Goal: Information Seeking & Learning: Check status

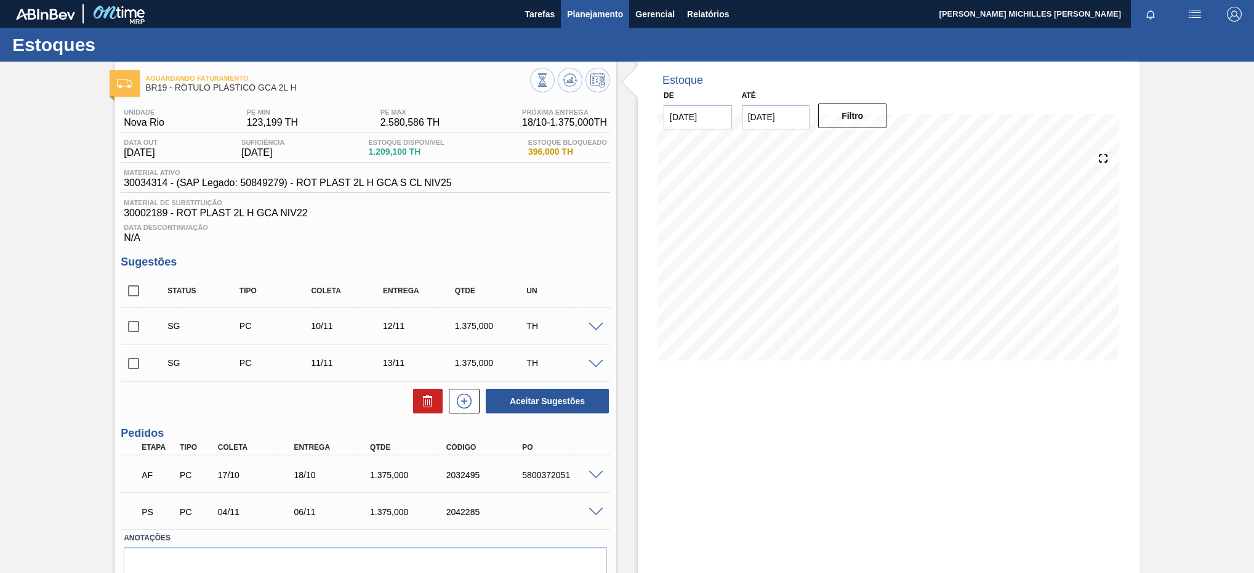
click at [603, 20] on span "Planejamento" at bounding box center [595, 14] width 56 height 15
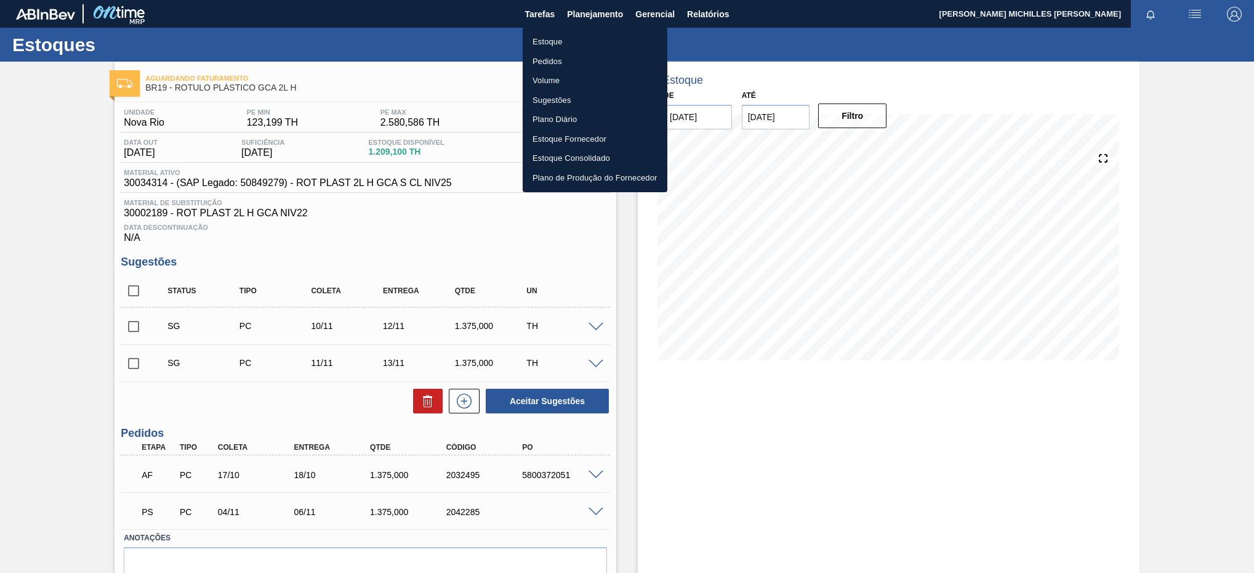
click at [627, 33] on li "Estoque" at bounding box center [595, 42] width 145 height 20
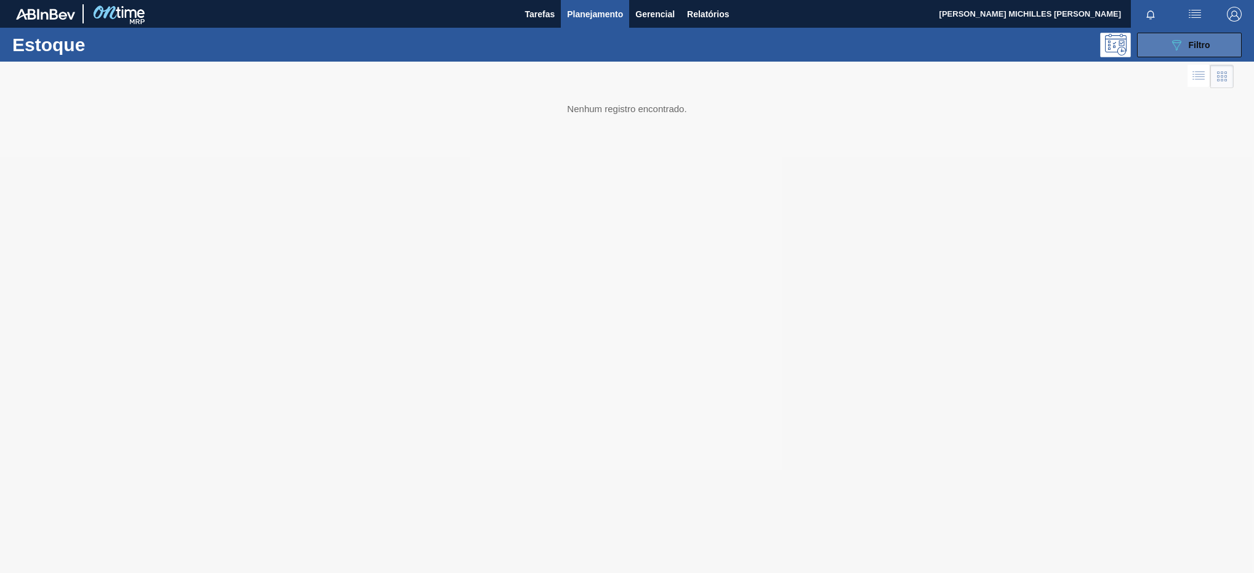
click at [1196, 38] on div "089F7B8B-B2A5-4AFE-B5C0-19BA573D28AC Filtro" at bounding box center [1189, 45] width 41 height 15
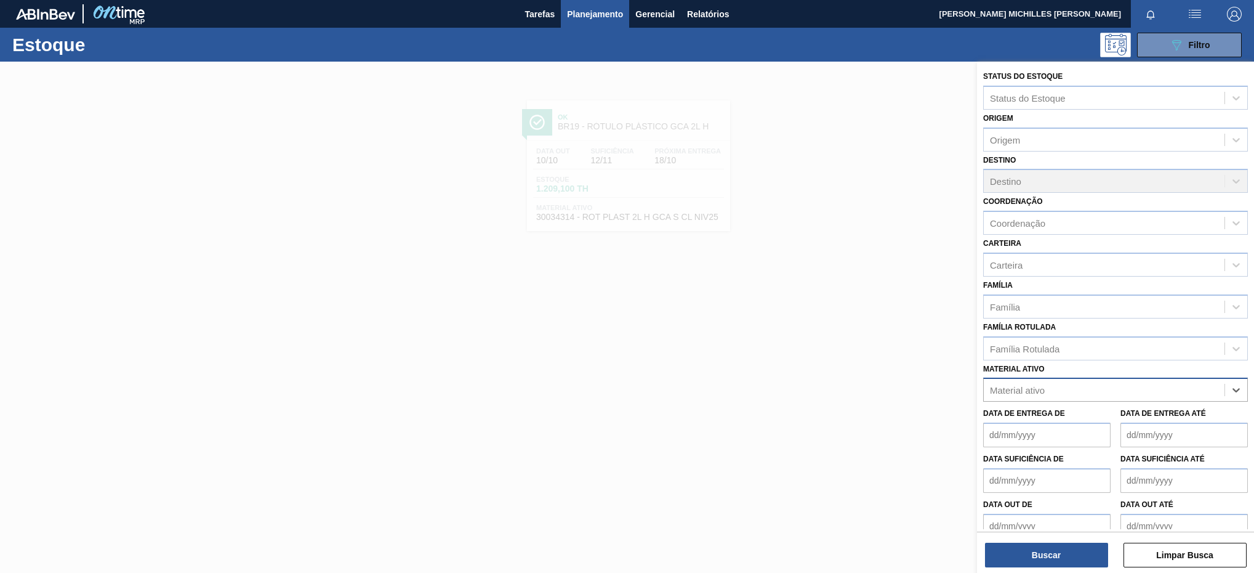
paste ativo "30034294"
type ativo "30034294"
click at [1096, 412] on div "30034294 - ROT PLAST 600ML H GCA S CLAIM NIV25" at bounding box center [1115, 420] width 265 height 23
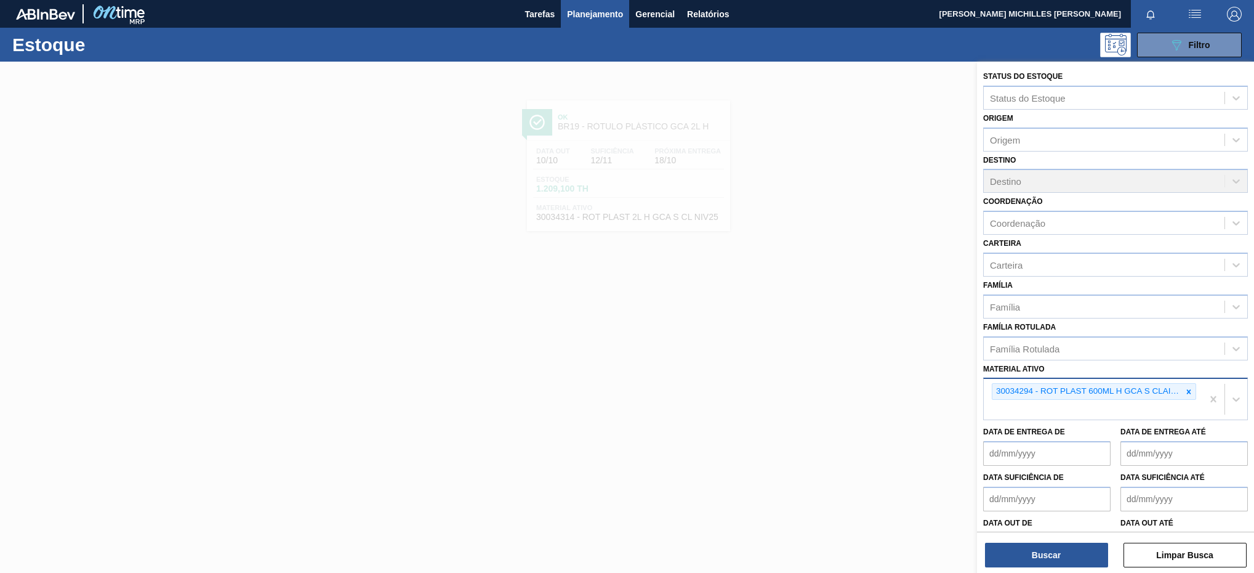
click at [1013, 414] on div "30034294 - ROT PLAST 600ML H GCA S CLAIM NIV25" at bounding box center [1093, 399] width 219 height 41
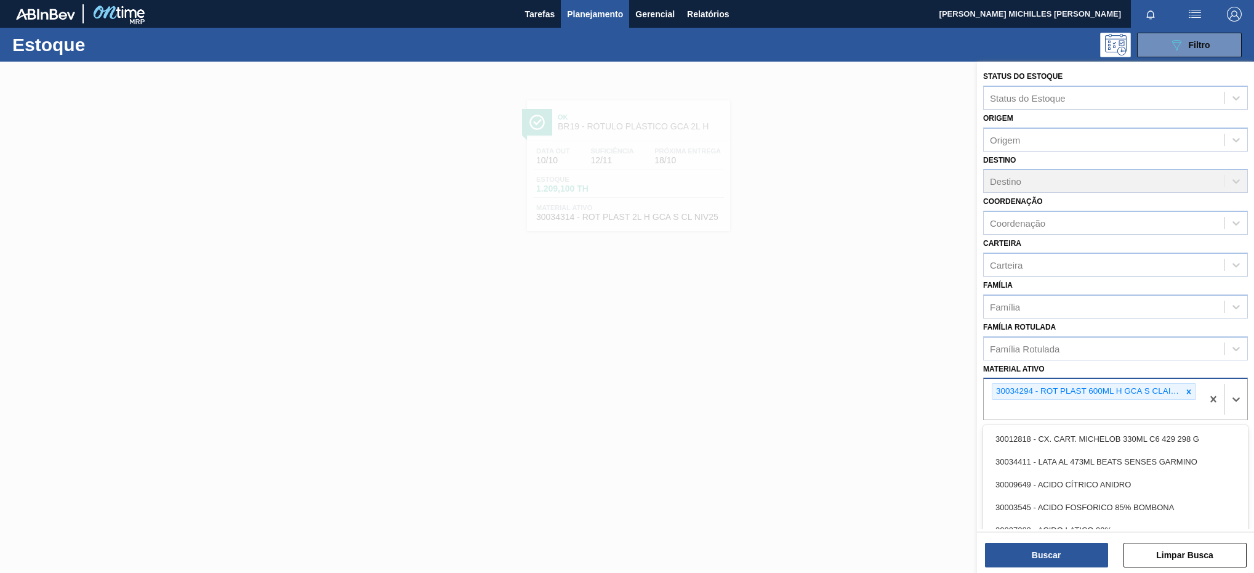
paste ativo "30003814"
type ativo "30003814"
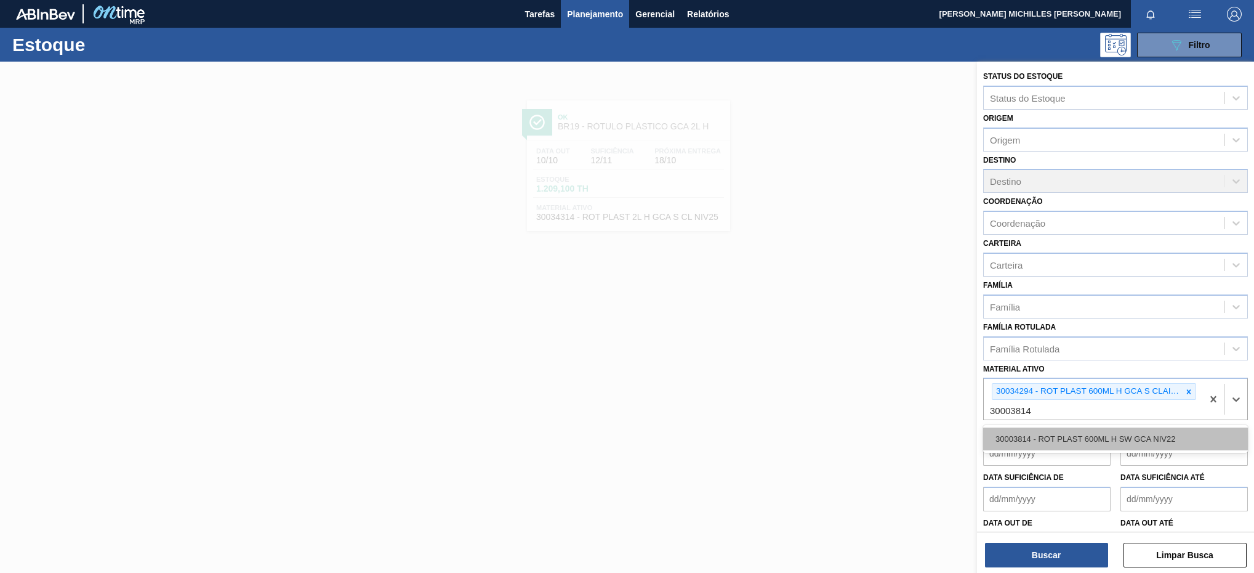
click at [1041, 433] on div "30003814 - ROT PLAST 600ML H SW GCA NIV22" at bounding box center [1115, 438] width 265 height 23
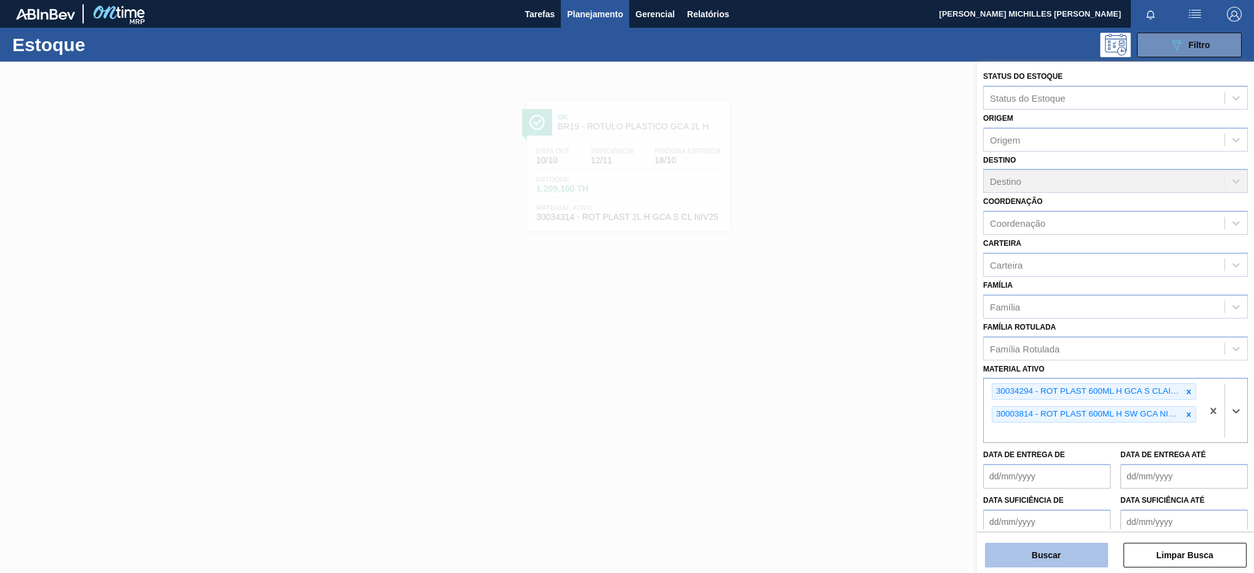
drag, startPoint x: 1046, startPoint y: 534, endPoint x: 1046, endPoint y: 547, distance: 12.3
click at [1046, 547] on div "Buscar Limpar Busca" at bounding box center [1115, 548] width 277 height 34
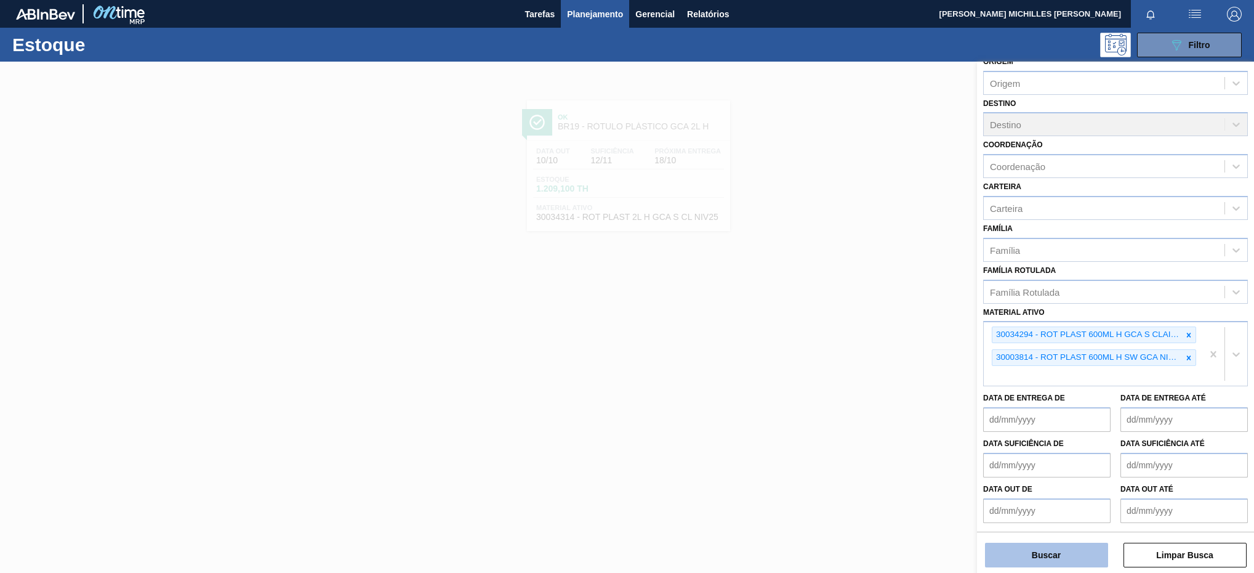
click at [1046, 549] on button "Buscar" at bounding box center [1046, 554] width 123 height 25
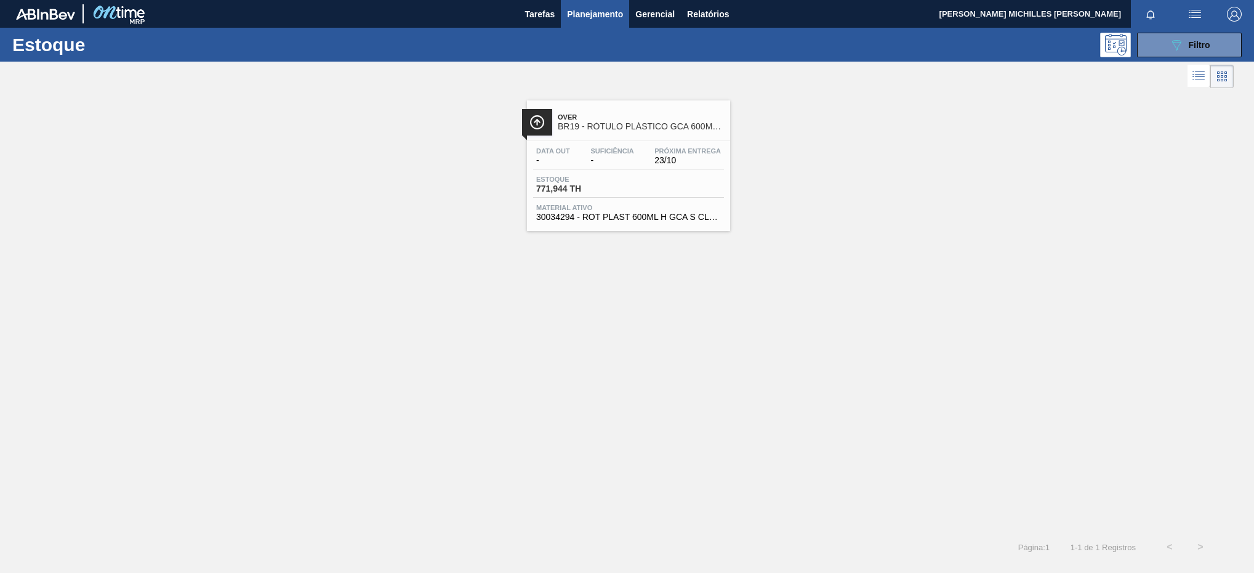
click at [667, 131] on span "BR19 - RÓTULO PLÁSTICO GCA 600ML H" at bounding box center [641, 126] width 166 height 9
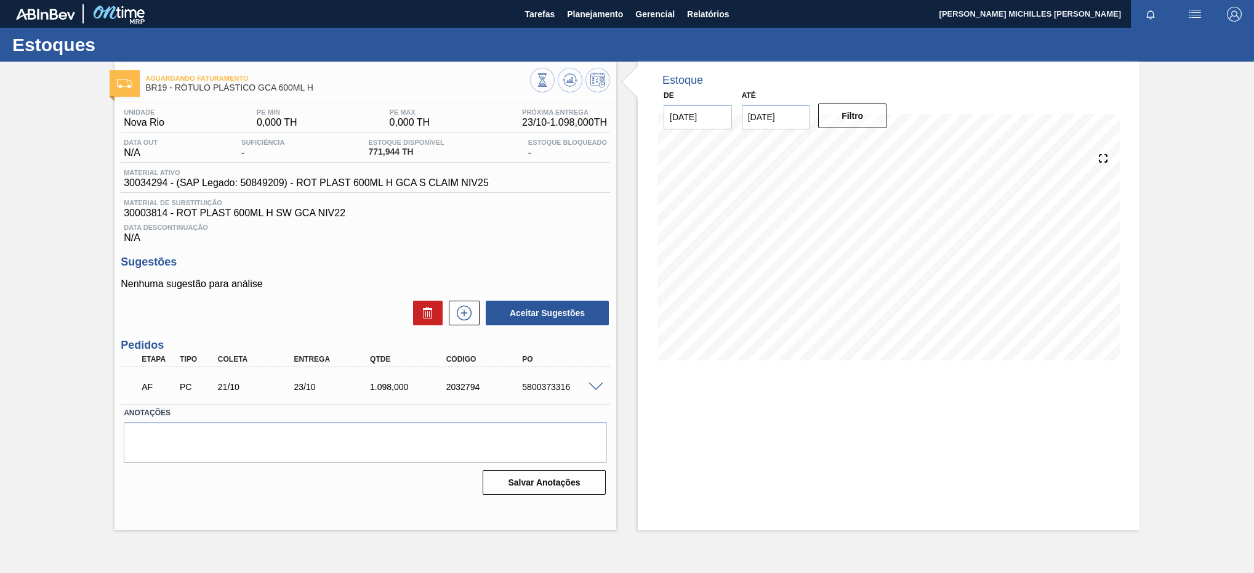
click at [600, 390] on span at bounding box center [596, 386] width 15 height 9
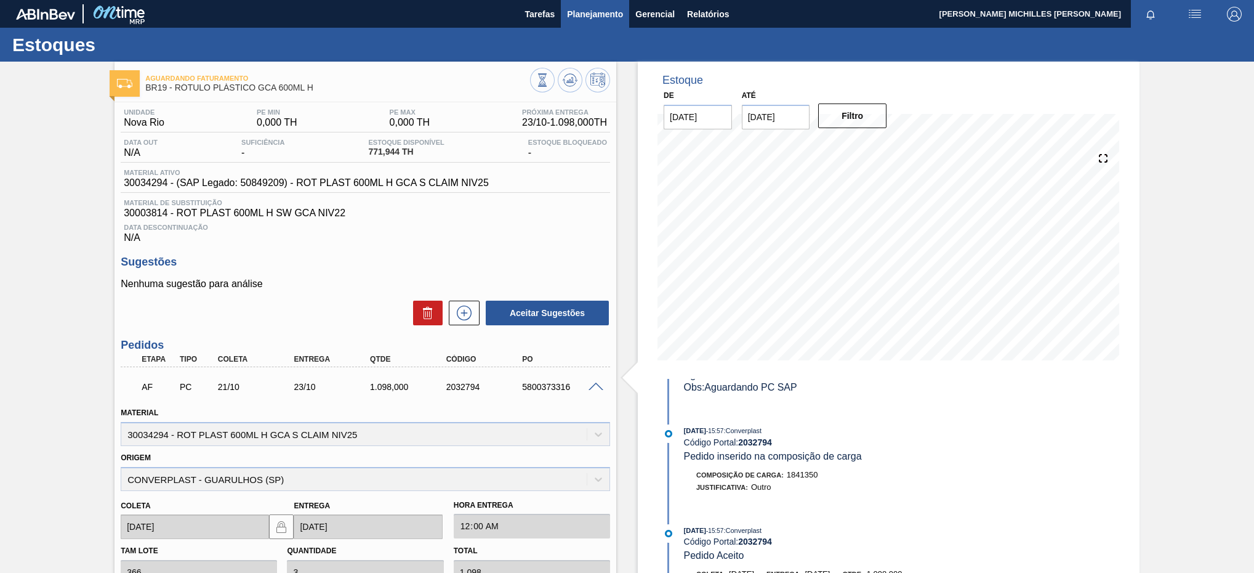
click at [597, 19] on span "Planejamento" at bounding box center [595, 14] width 56 height 15
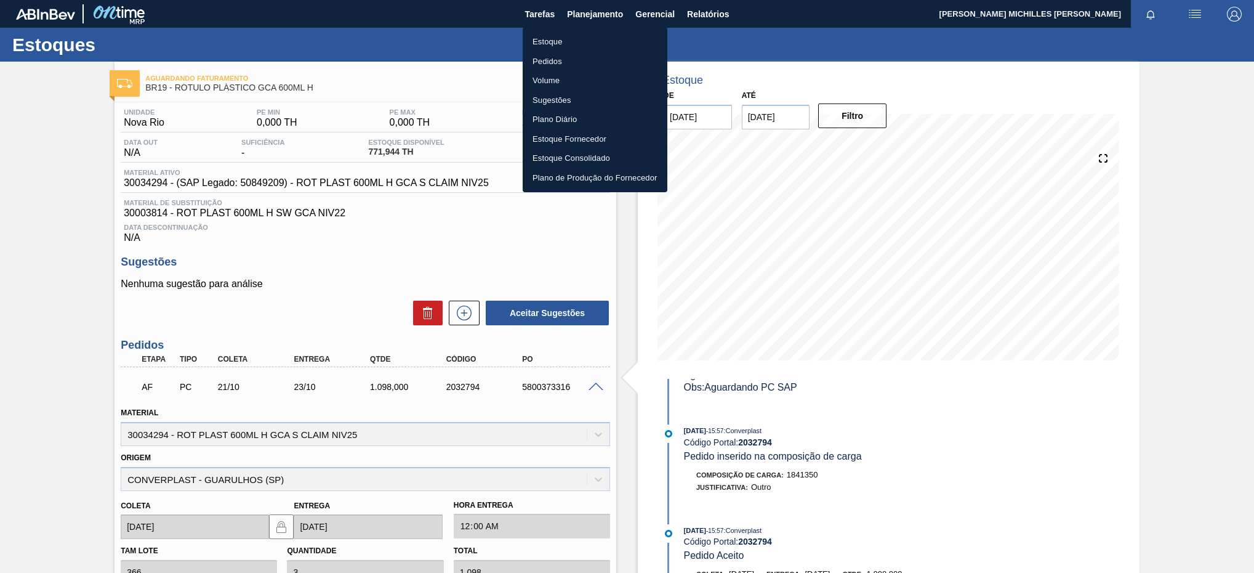
click at [627, 32] on li "Estoque" at bounding box center [595, 42] width 145 height 20
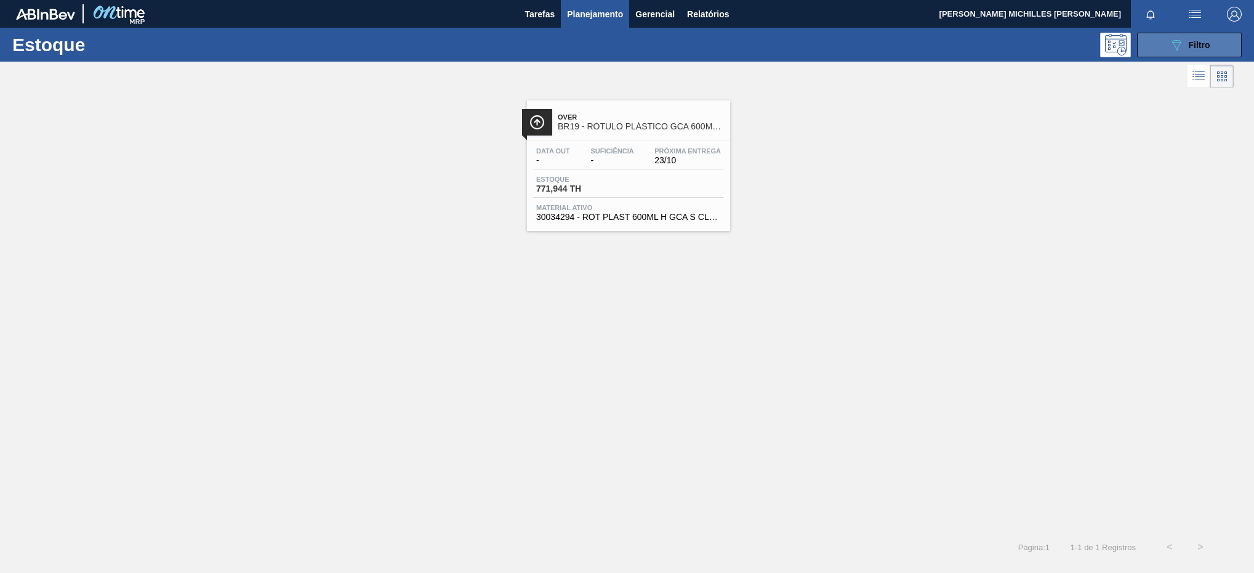
click at [1182, 39] on icon "089F7B8B-B2A5-4AFE-B5C0-19BA573D28AC" at bounding box center [1176, 45] width 15 height 15
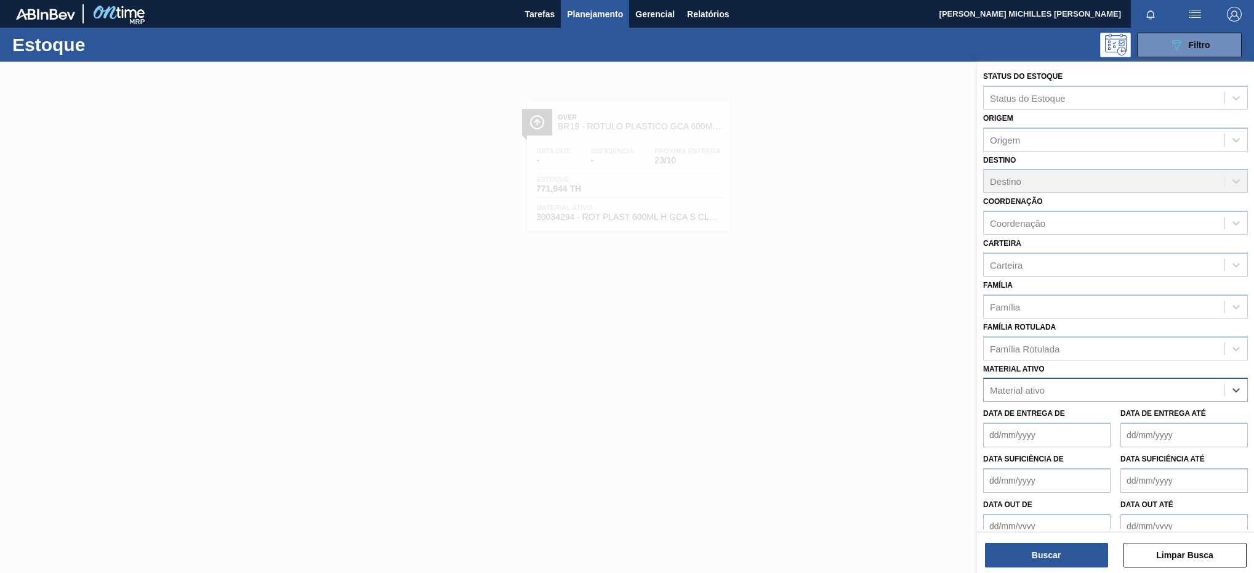
paste ativo "30030380"
type ativo "30030380"
click at [1140, 420] on div "30030380 - ROT PLAST 2L H PC NIV24" at bounding box center [1115, 420] width 265 height 23
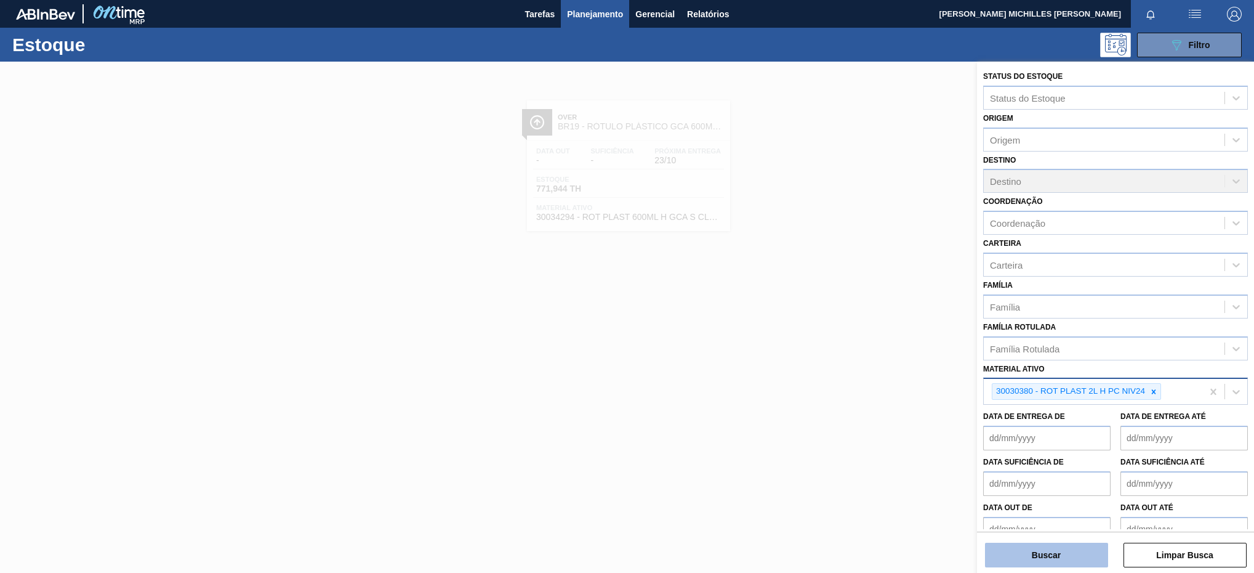
click at [1078, 553] on button "Buscar" at bounding box center [1046, 554] width 123 height 25
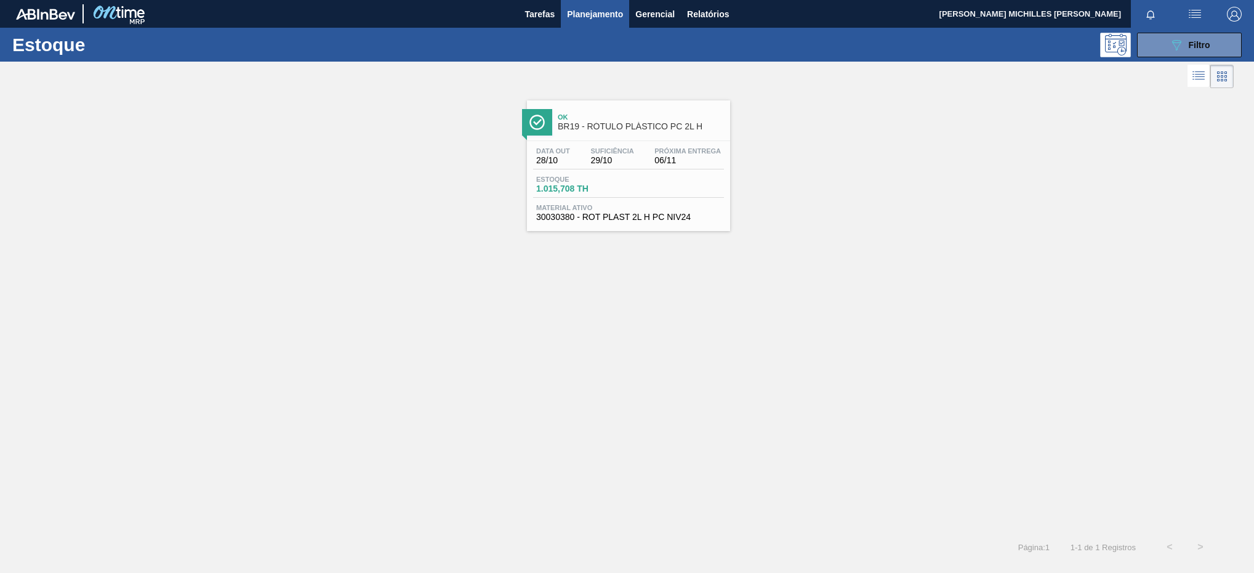
click at [649, 172] on div "Data out 28/10 Suficiência 29/10 Próxima Entrega 06/11 Estoque 1.015,708 TH Mat…" at bounding box center [628, 183] width 203 height 84
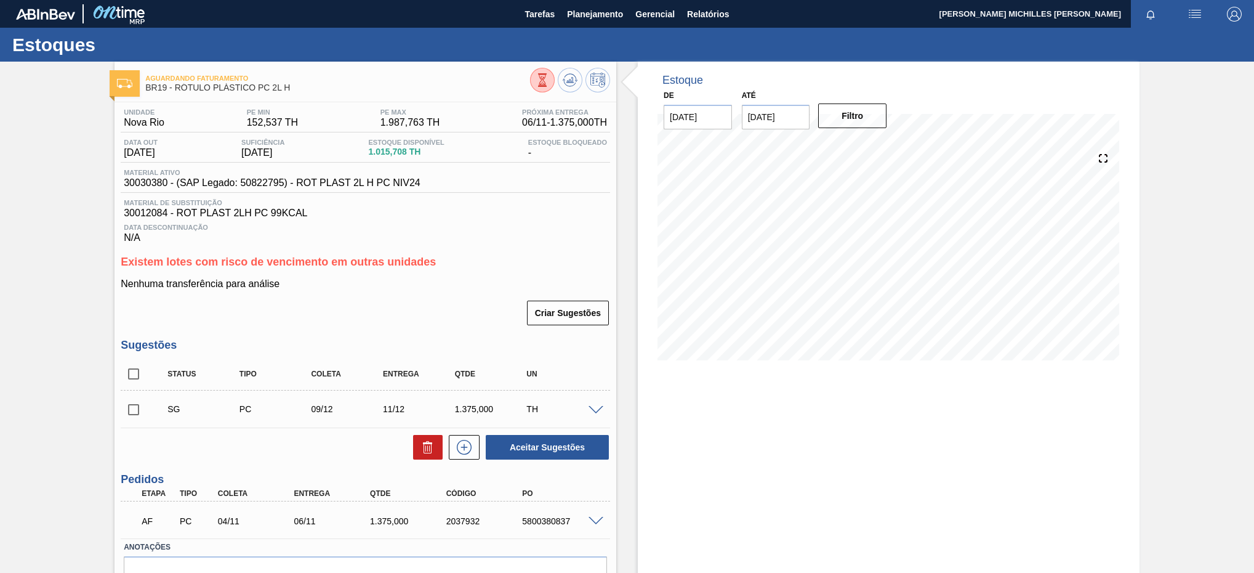
click at [107, 48] on h1 "Estoques" at bounding box center [121, 45] width 219 height 14
click at [605, 15] on span "Planejamento" at bounding box center [595, 14] width 56 height 15
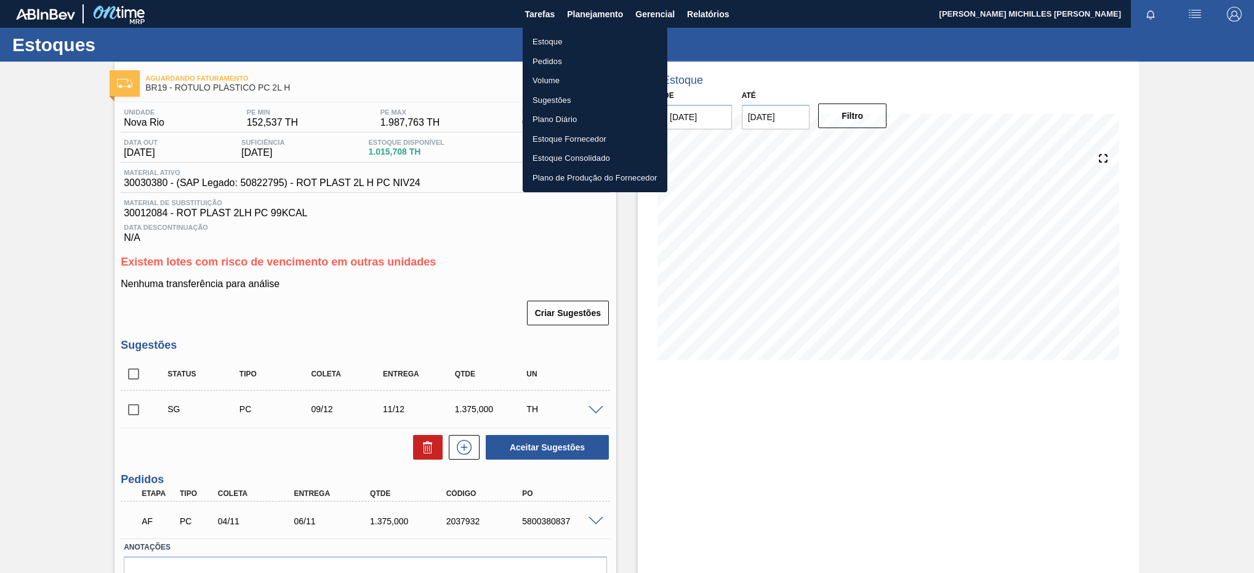
click at [579, 39] on li "Estoque" at bounding box center [595, 42] width 145 height 20
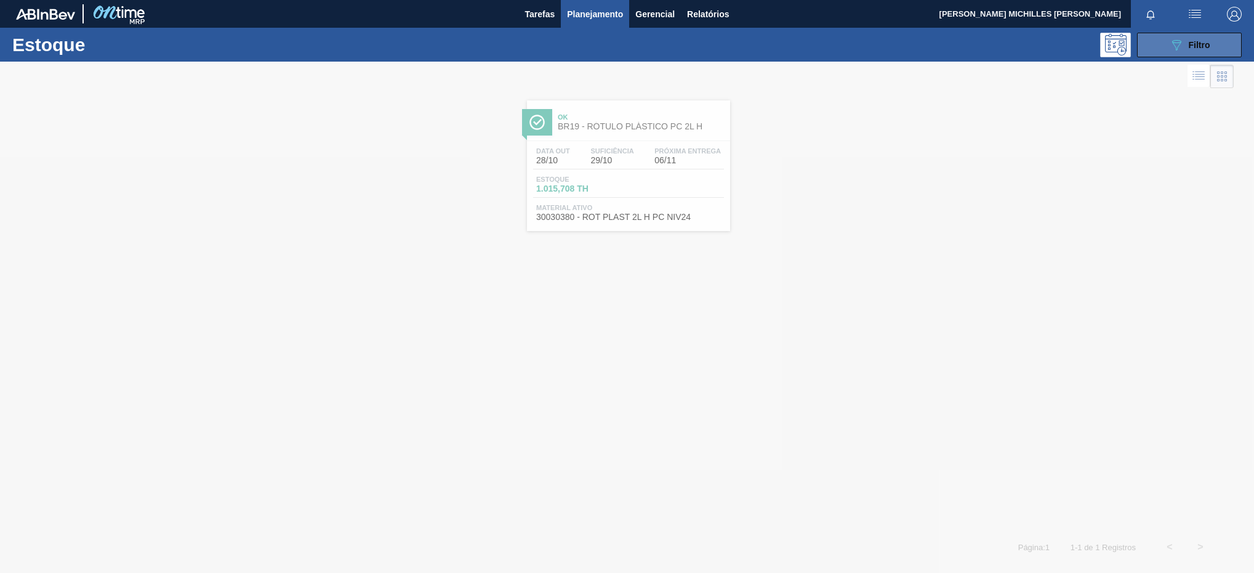
click at [1179, 56] on button "089F7B8B-B2A5-4AFE-B5C0-19BA573D28AC Filtro" at bounding box center [1189, 45] width 105 height 25
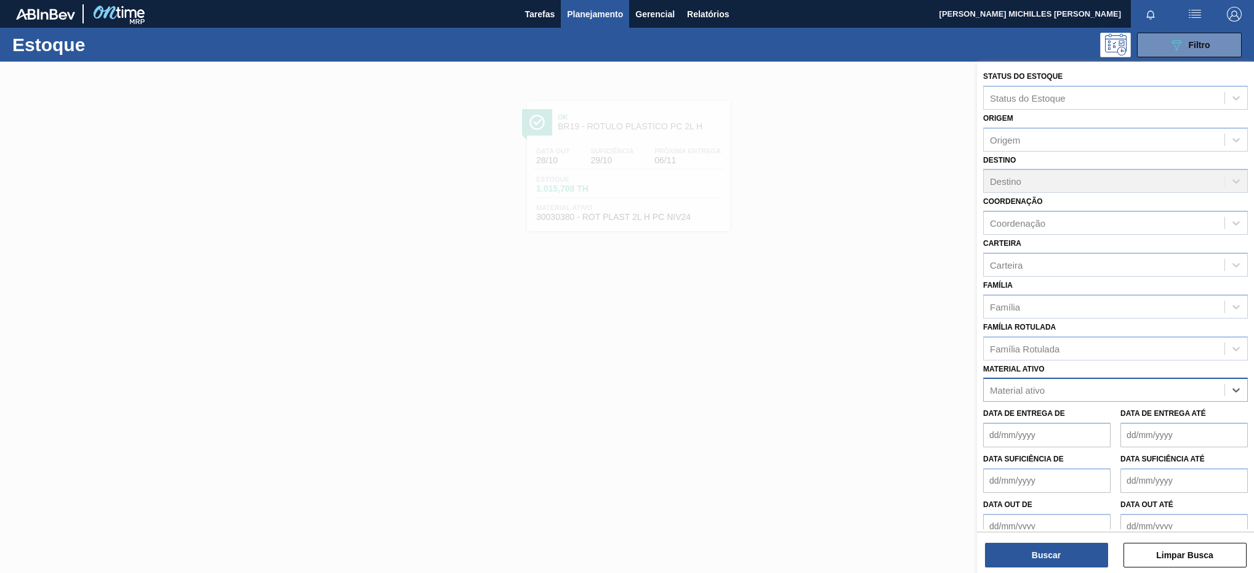
paste ativo "30034296"
type ativo "30034296"
click at [1142, 423] on div "30034296 - ROT PLAST 2L H GCAZ S CLAIM NIV25" at bounding box center [1115, 420] width 265 height 23
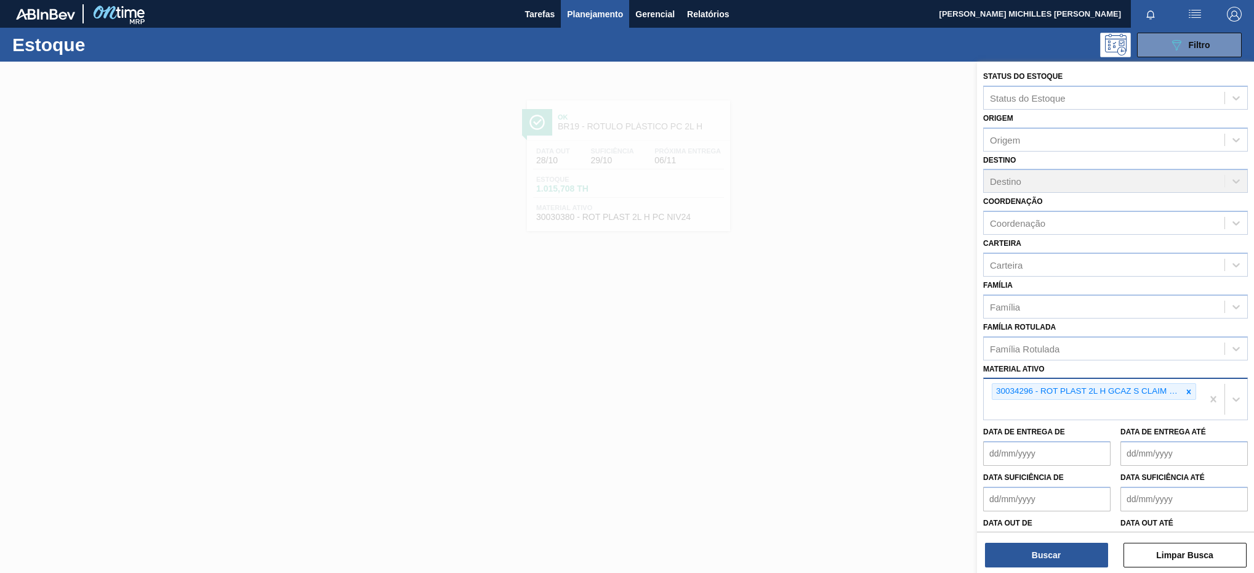
click at [1057, 410] on div "30034296 - ROT PLAST 2L H GCAZ S CLAIM NIV25" at bounding box center [1093, 399] width 219 height 41
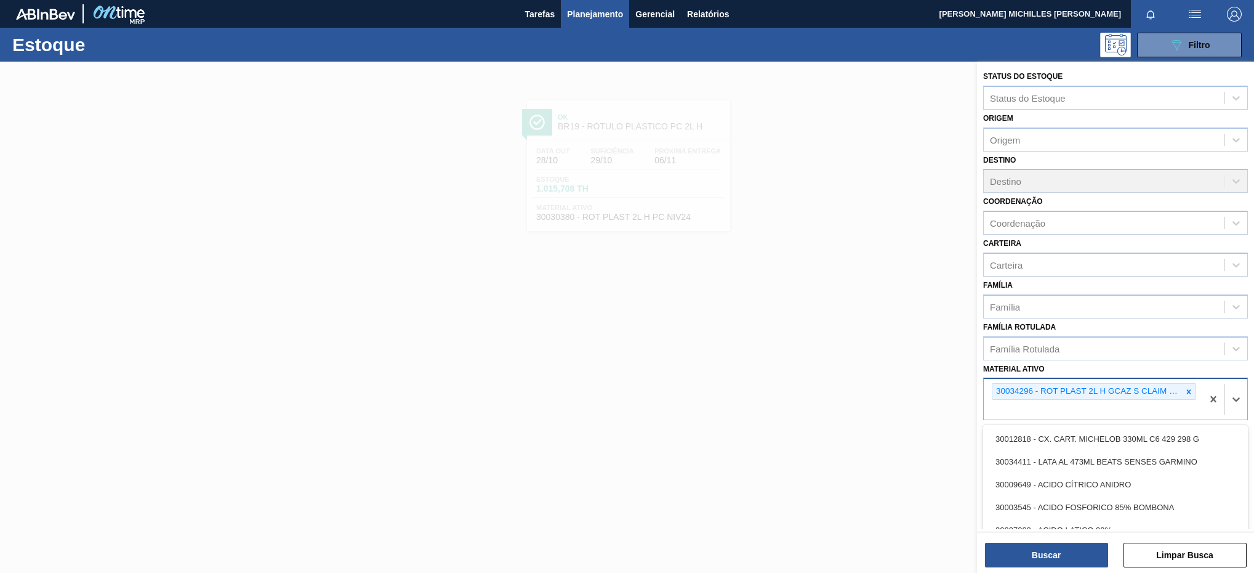
paste ativo "30017817"
type ativo "30017817"
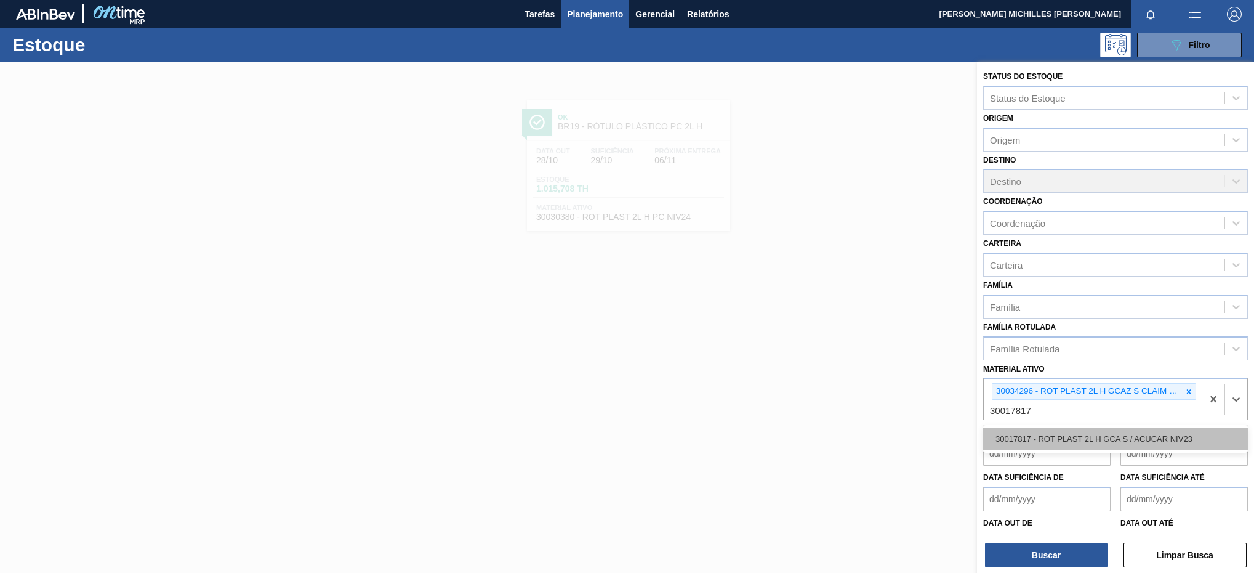
click at [1074, 445] on div "30017817 - ROT PLAST 2L H GCA S / ACUCAR NIV23" at bounding box center [1115, 438] width 265 height 23
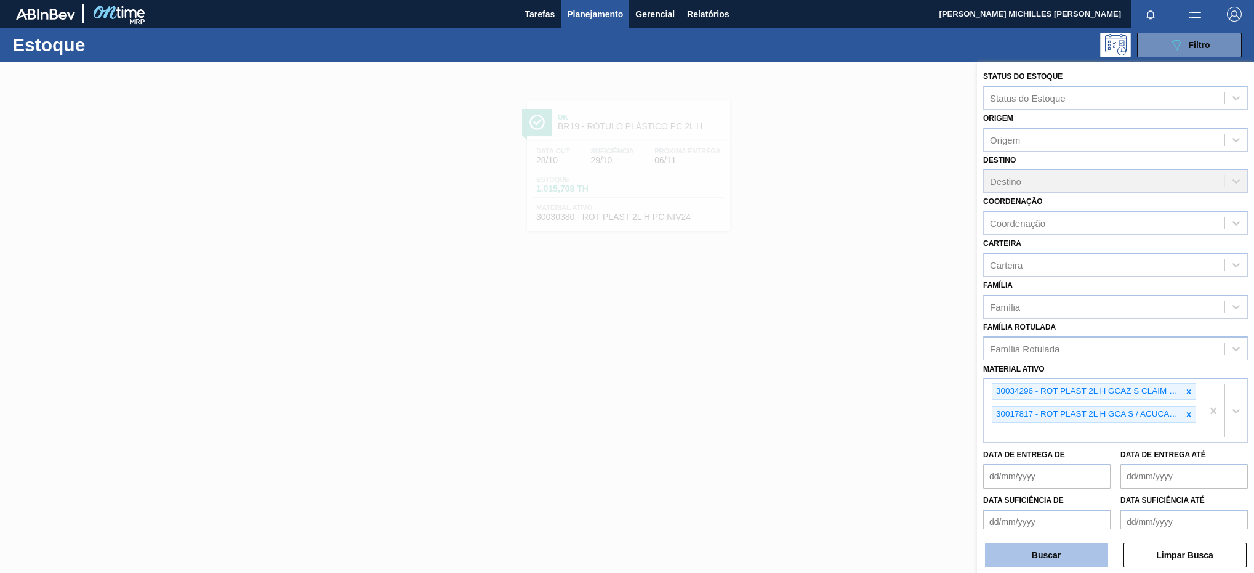
click at [1058, 558] on button "Buscar" at bounding box center [1046, 554] width 123 height 25
